Goal: Information Seeking & Learning: Learn about a topic

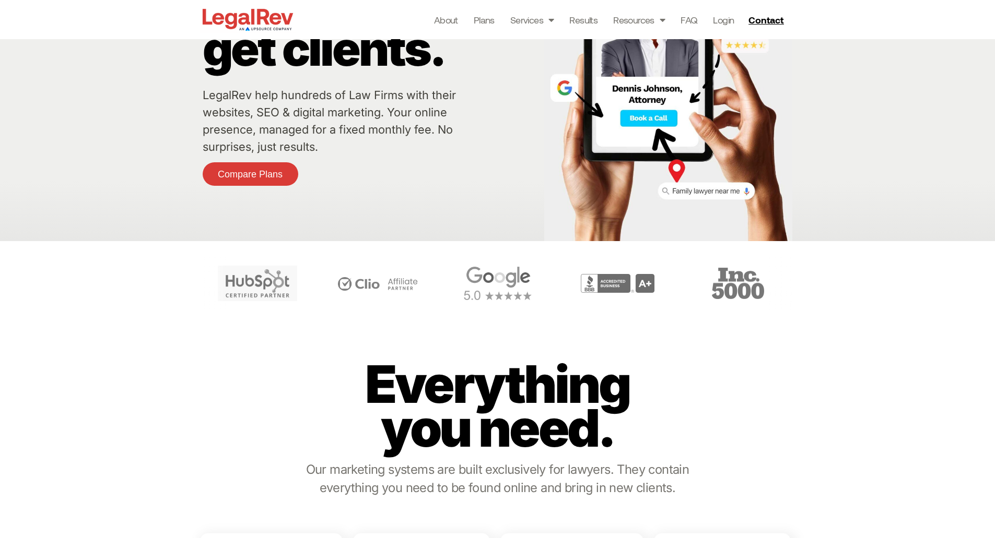
scroll to position [66, 0]
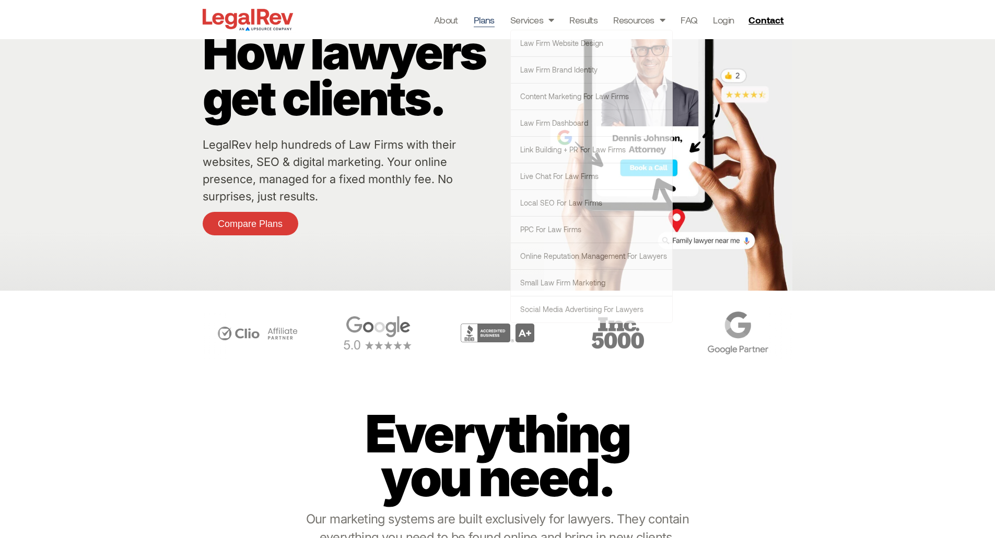
click at [489, 18] on link "Plans" at bounding box center [484, 20] width 21 height 15
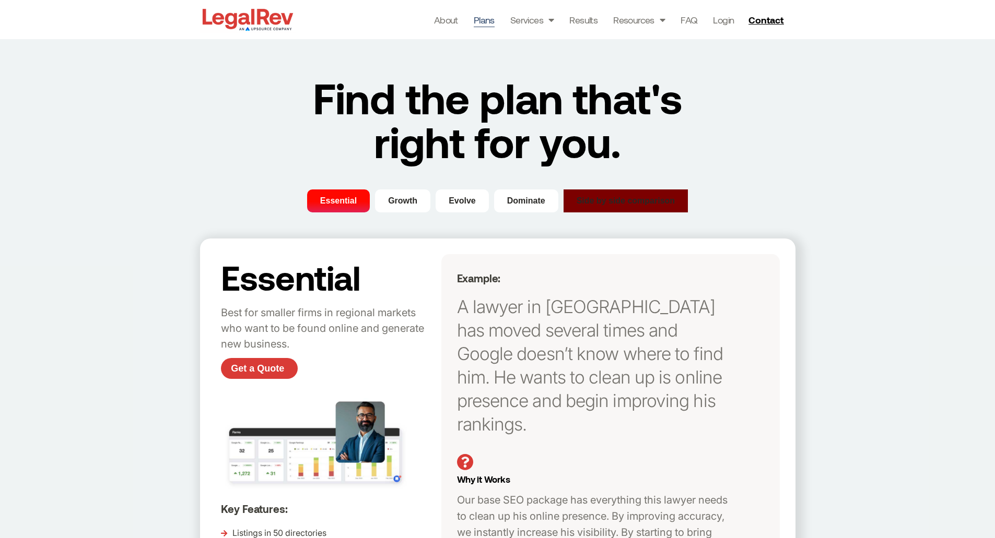
click at [624, 192] on button "Side by side comparison" at bounding box center [625, 201] width 125 height 23
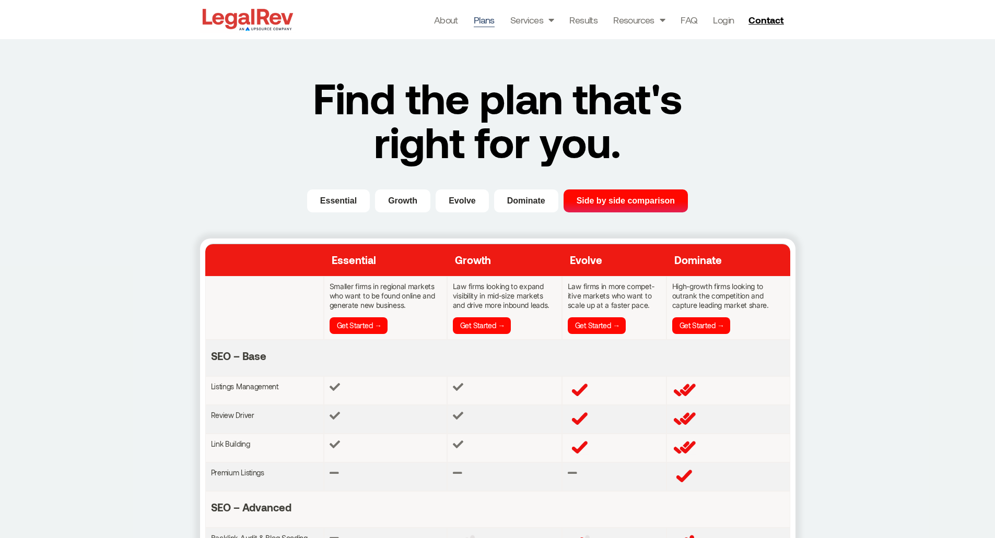
click at [251, 8] on img at bounding box center [248, 19] width 96 height 27
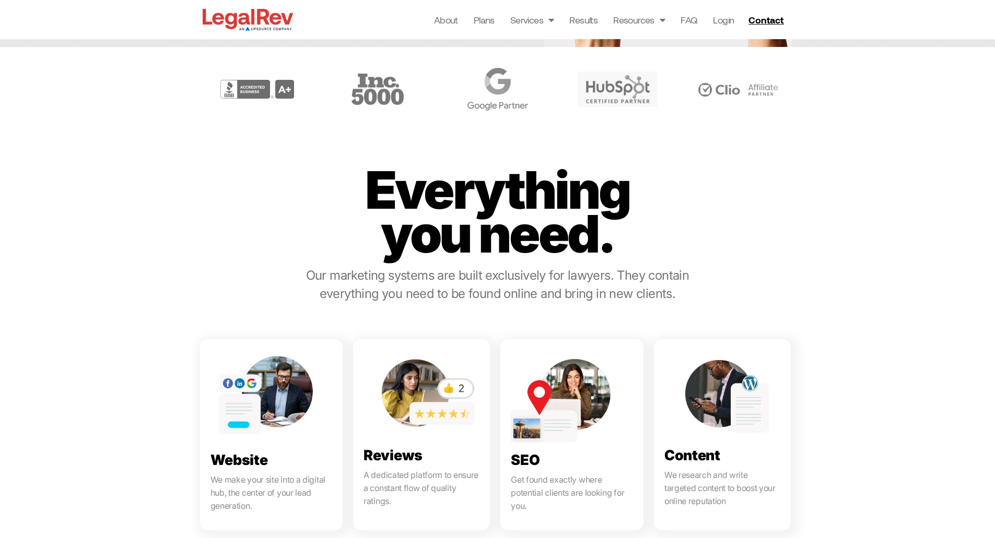
scroll to position [309, 0]
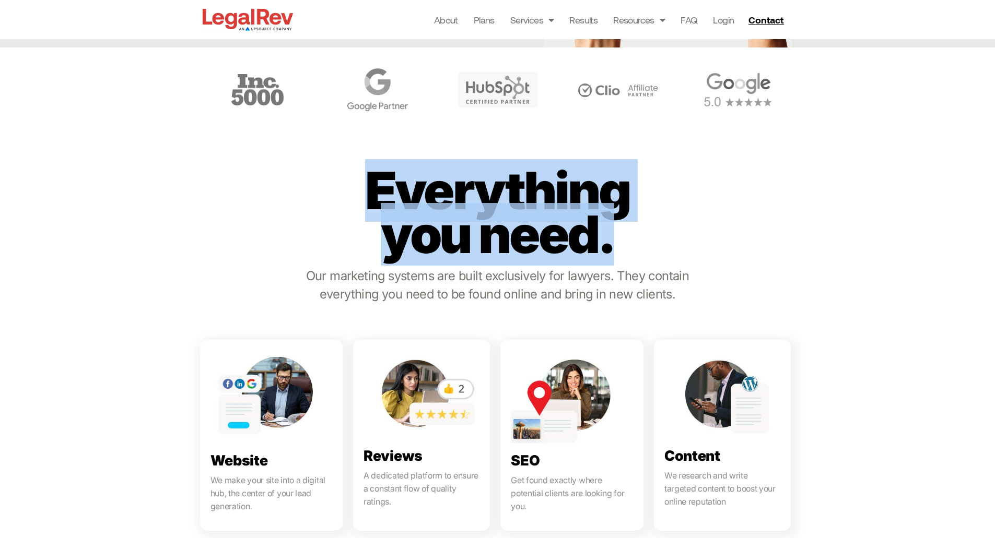
drag, startPoint x: 372, startPoint y: 184, endPoint x: 648, endPoint y: 261, distance: 287.0
click at [648, 261] on div "Everything you need." at bounding box center [497, 226] width 304 height 114
click at [525, 236] on p "Everything you need." at bounding box center [497, 213] width 304 height 88
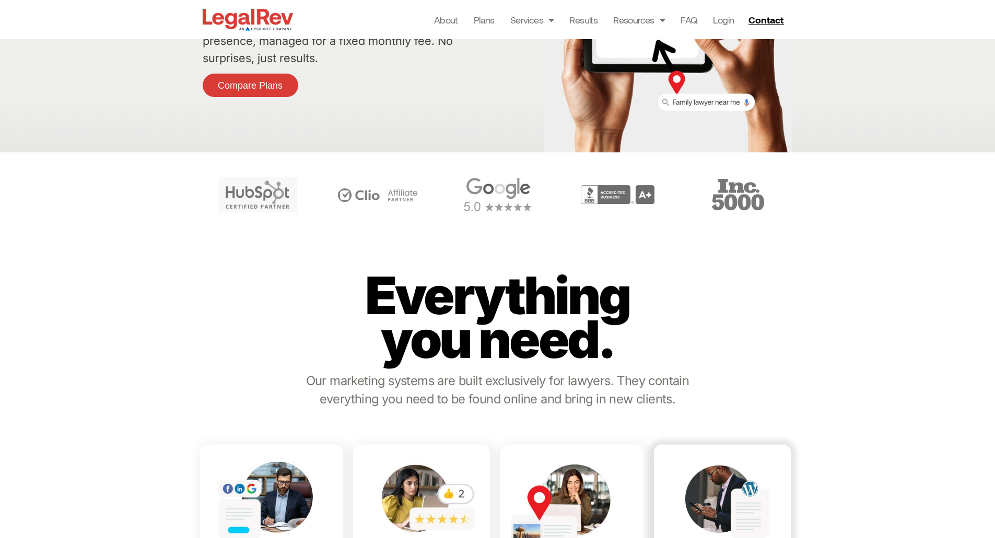
scroll to position [0, 0]
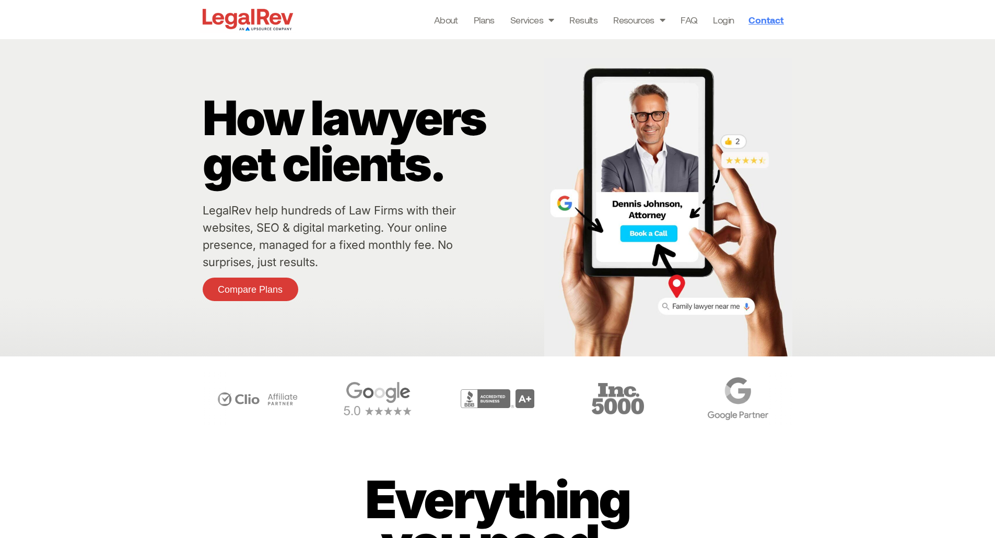
click at [767, 27] on link "Contact" at bounding box center [767, 19] width 46 height 17
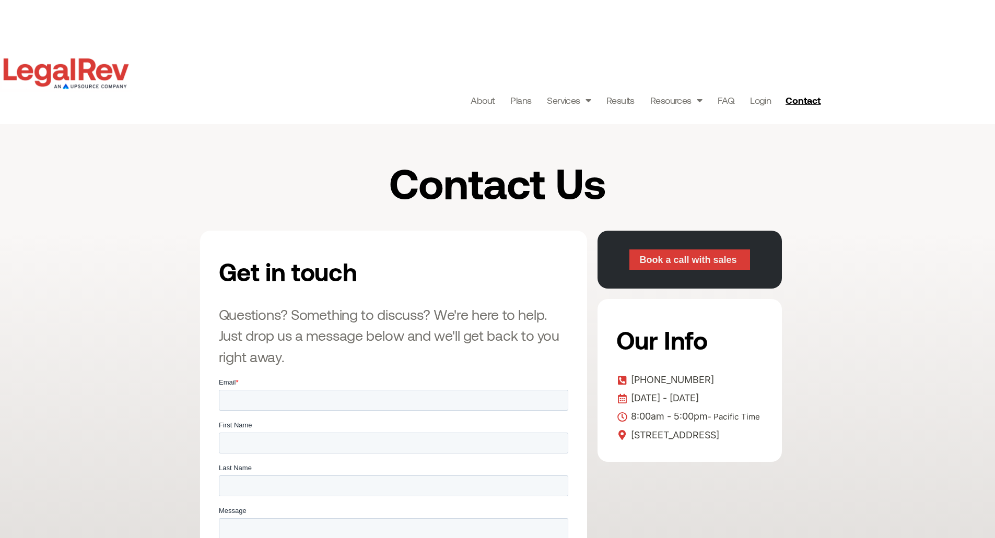
click at [676, 262] on span "Book a call with sales" at bounding box center [687, 259] width 97 height 9
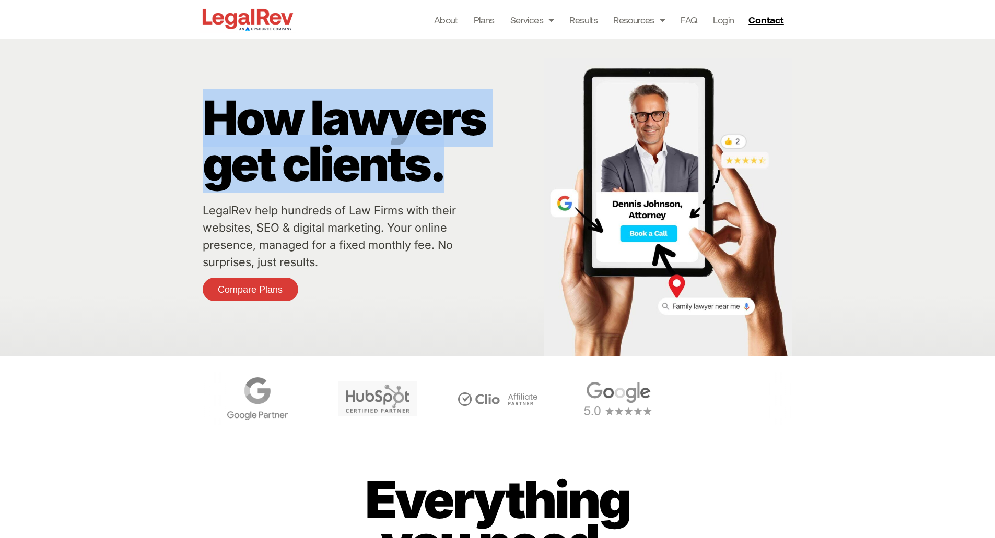
drag, startPoint x: 172, startPoint y: 119, endPoint x: 458, endPoint y: 180, distance: 292.4
click at [458, 180] on div "How lawyers get clients. LegalRev help hundreds of Law Firms with their website…" at bounding box center [497, 197] width 995 height 317
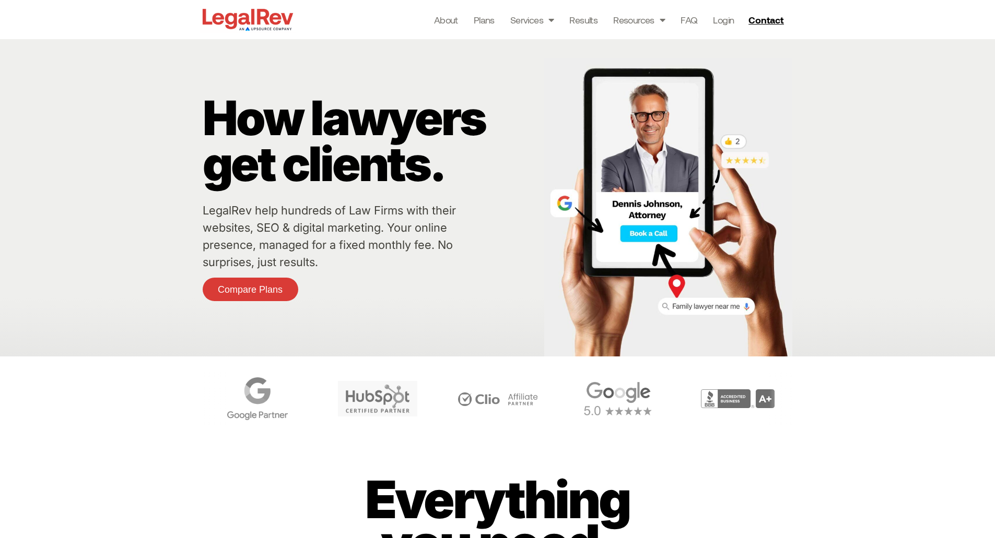
click at [381, 27] on div "About Plans Services Law Firm Website Design Law Firm Brand Identity Content Ma…" at bounding box center [542, 19] width 495 height 39
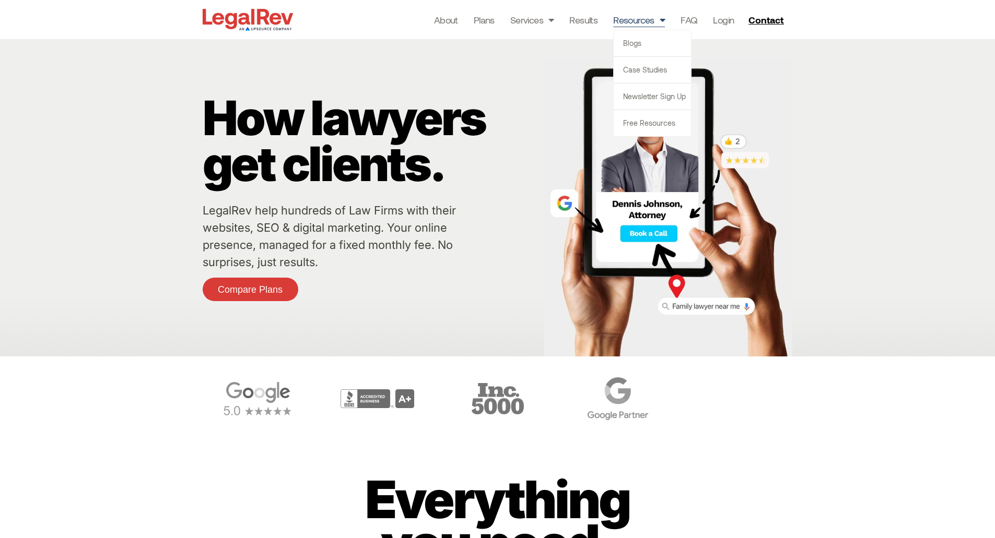
click at [637, 17] on link "Resources" at bounding box center [639, 20] width 52 height 15
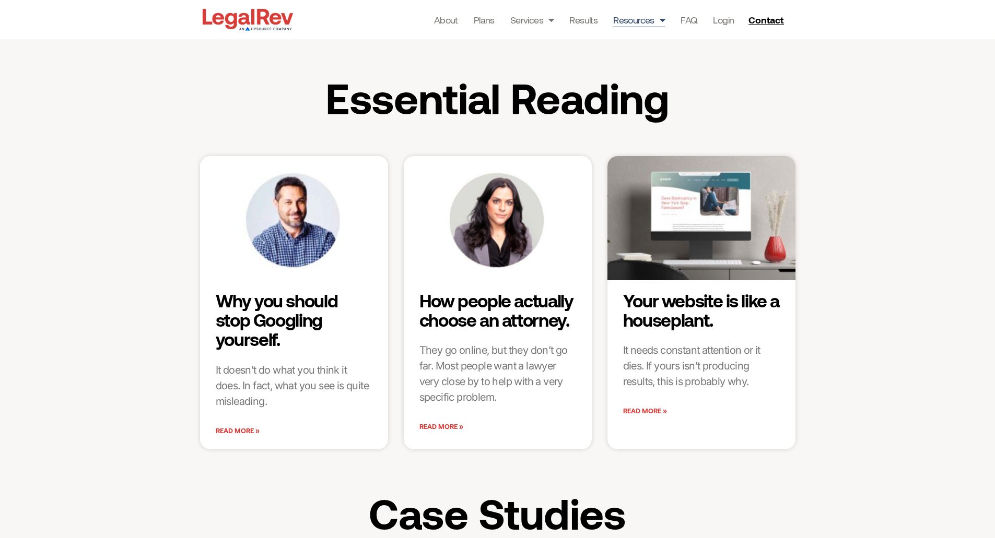
click at [187, 110] on div "Essential Reading" at bounding box center [497, 95] width 995 height 112
click at [322, 94] on h2 "Essential Reading" at bounding box center [497, 98] width 417 height 44
